Goal: Information Seeking & Learning: Learn about a topic

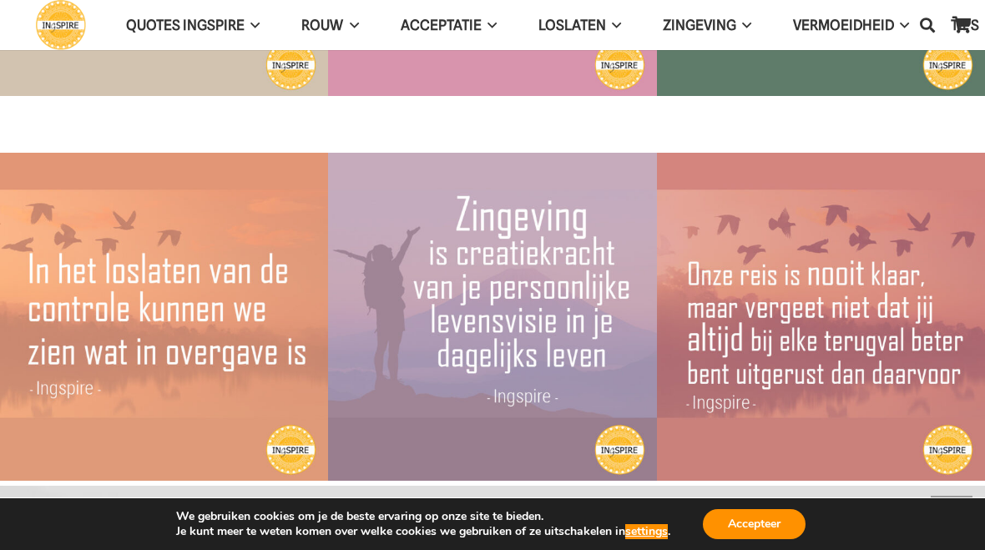
scroll to position [4222, 0]
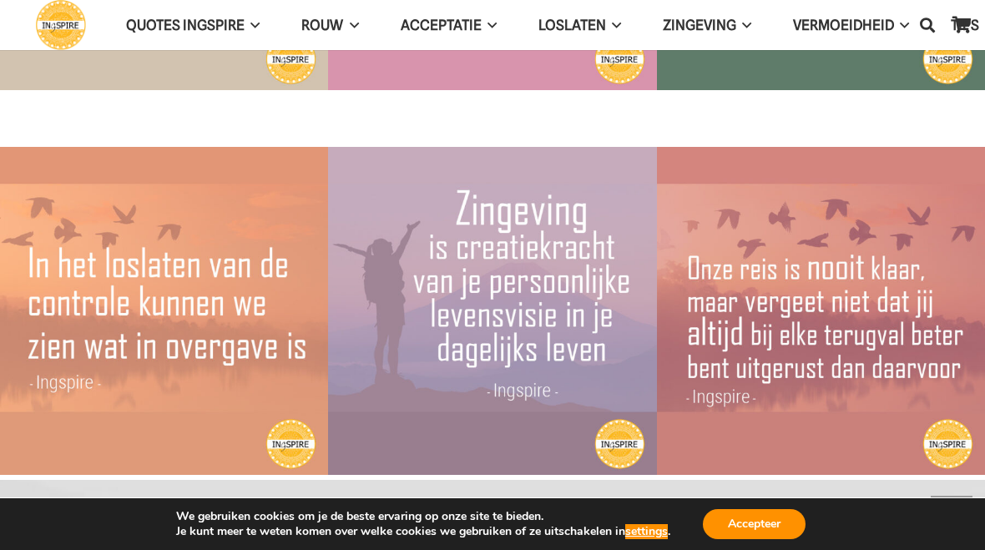
click at [195, 18] on span "QUOTES INGSPIRE" at bounding box center [185, 25] width 119 height 17
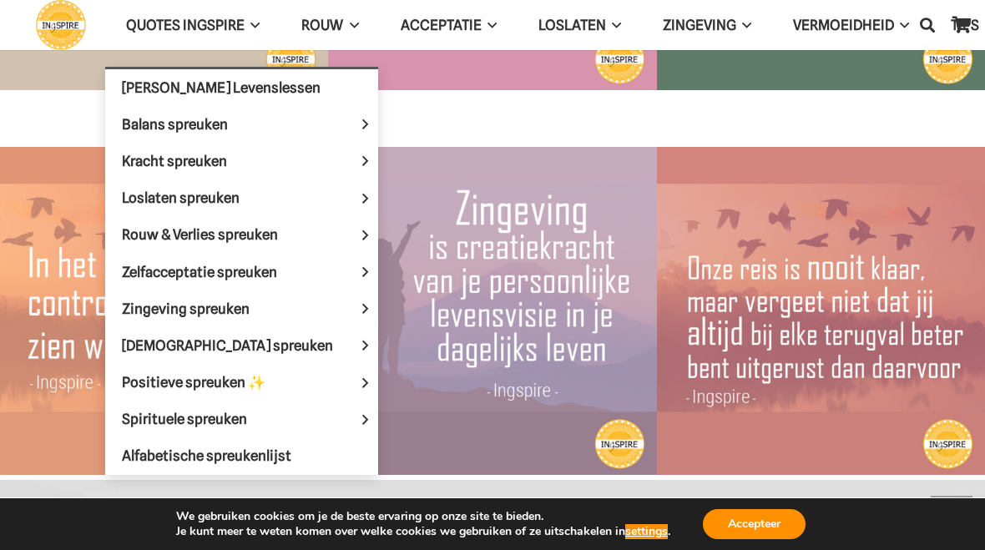
click at [222, 374] on span "Positieve spreuken ✨" at bounding box center [208, 382] width 172 height 17
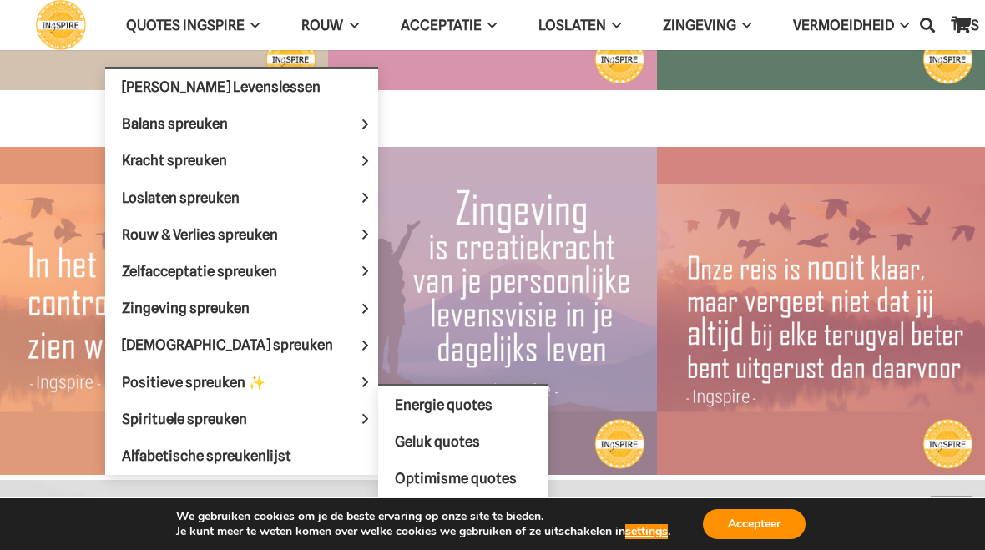
click at [420, 434] on span "Geluk quotes" at bounding box center [437, 441] width 85 height 17
click at [411, 433] on span "Geluk quotes" at bounding box center [437, 441] width 85 height 17
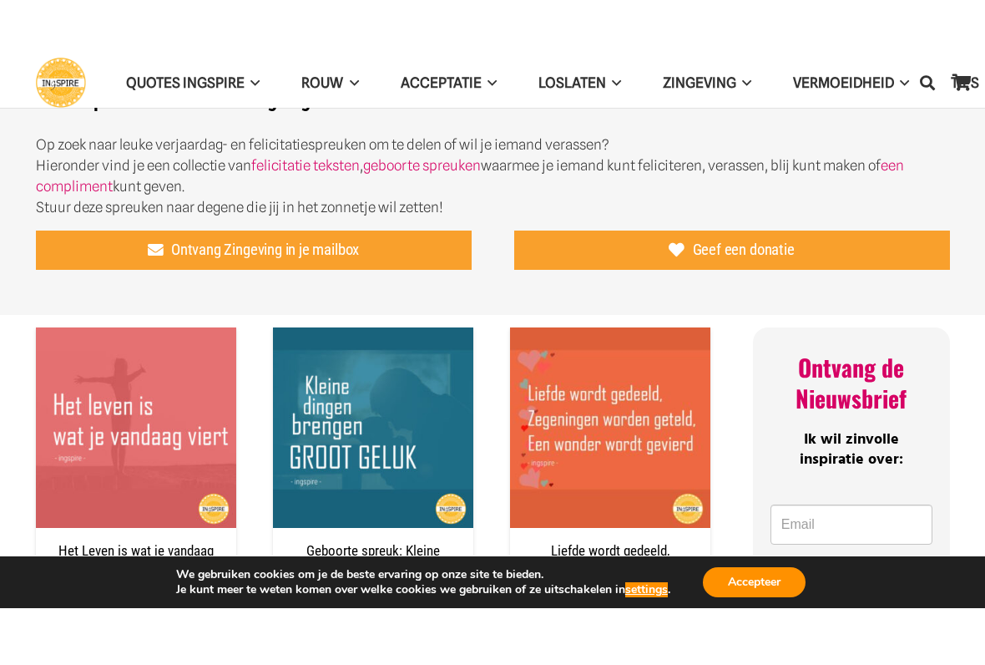
scroll to position [435, 0]
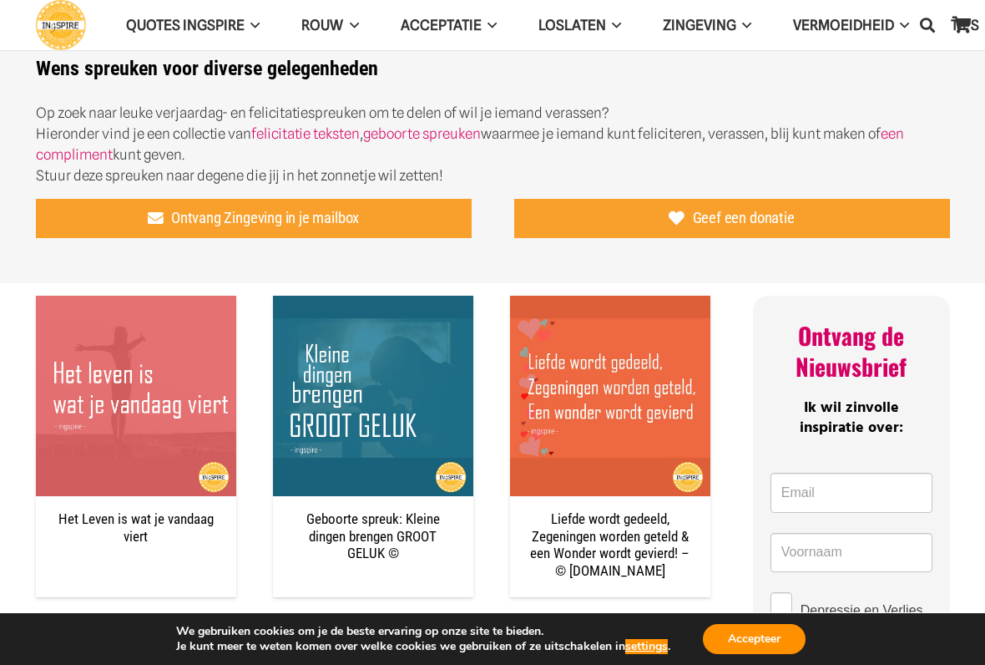
click at [299, 212] on span "Ontvang Zingeving in je mailbox" at bounding box center [265, 218] width 188 height 18
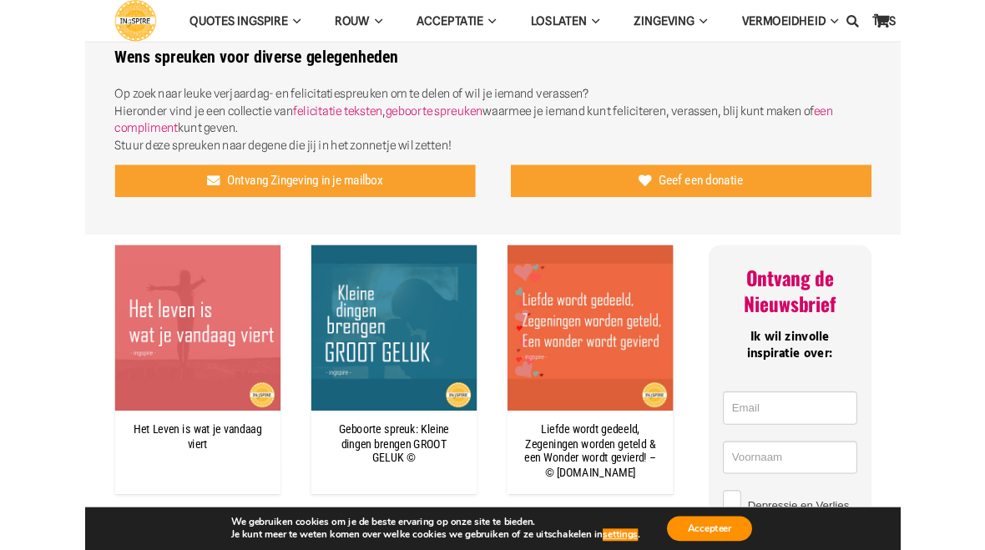
scroll to position [482, 0]
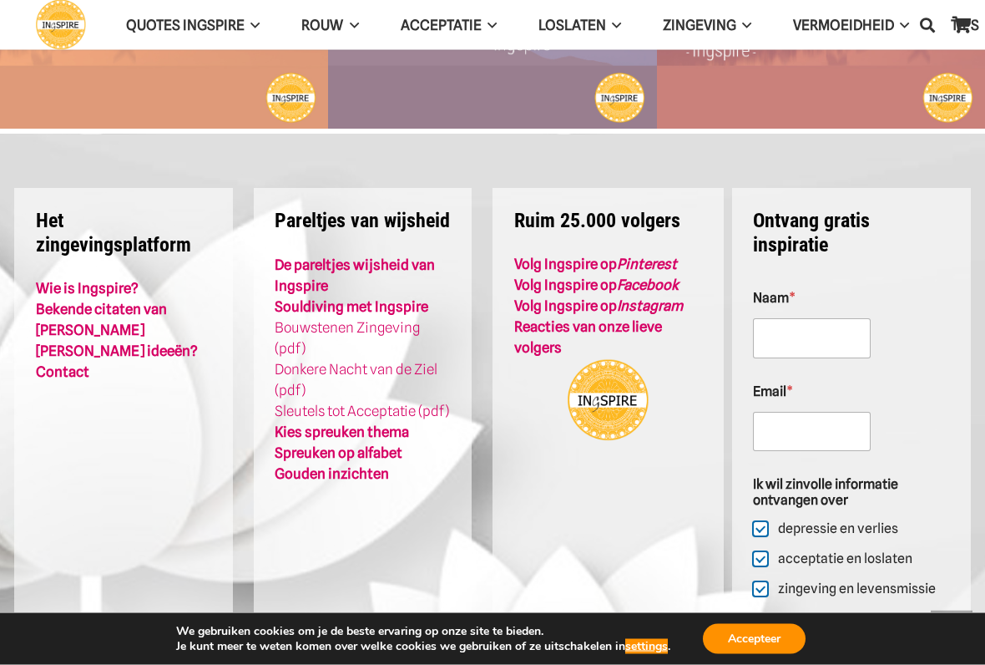
scroll to position [1268, 0]
click at [357, 221] on strong "Pareltjes van wijsheid" at bounding box center [362, 220] width 175 height 23
click at [367, 407] on link "Sleutels tot Acceptatie (pdf)" at bounding box center [362, 411] width 175 height 17
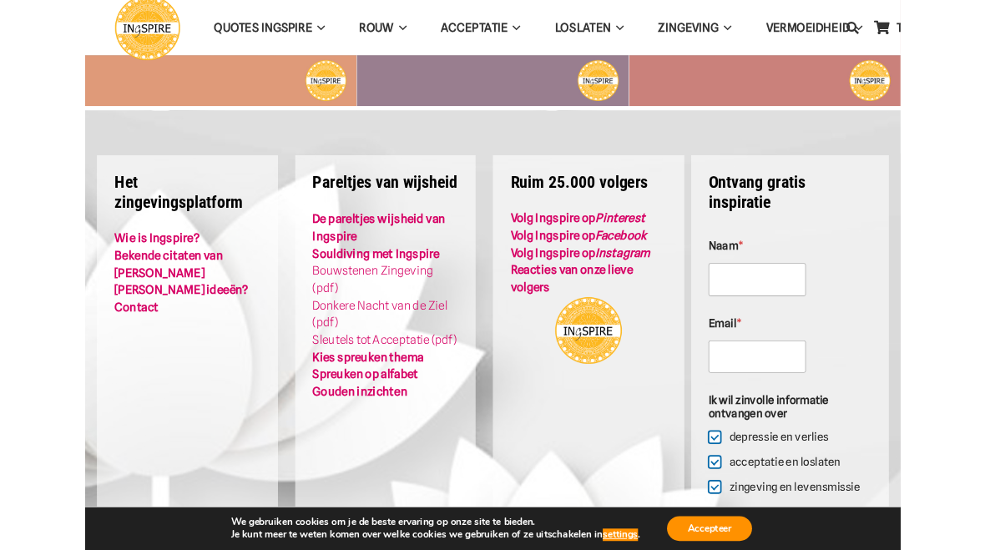
scroll to position [1315, 0]
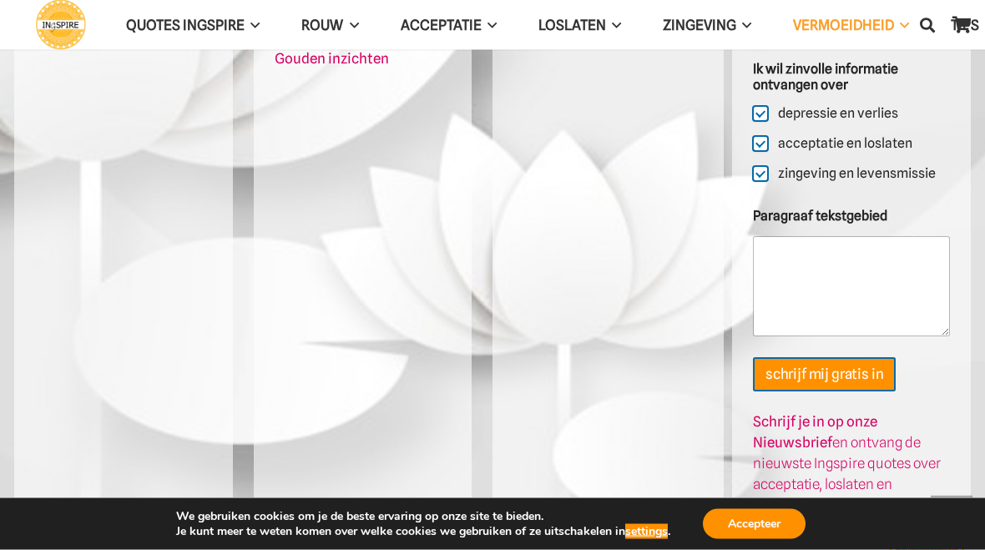
scroll to position [3213, 0]
